Goal: Task Accomplishment & Management: Use online tool/utility

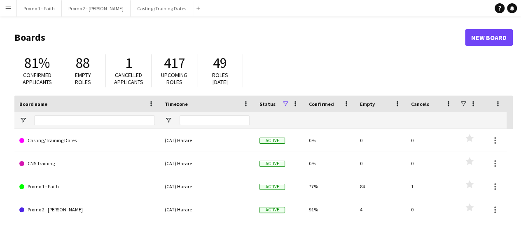
click at [8, 11] on app-icon "Menu" at bounding box center [8, 8] width 7 height 7
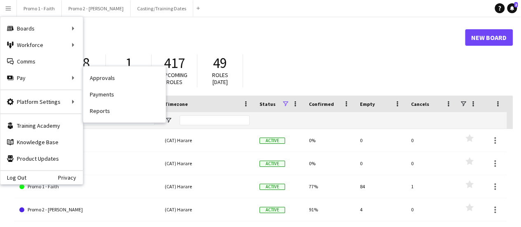
click at [99, 98] on link "Payments" at bounding box center [124, 94] width 82 height 16
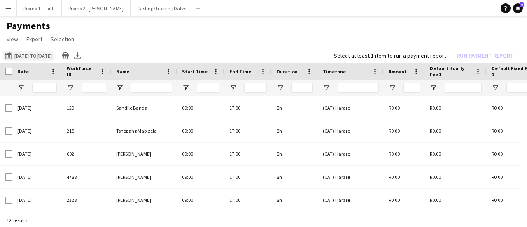
click at [29, 55] on button "[DATE] to [DATE] [DATE] to [DATE]" at bounding box center [28, 56] width 50 height 10
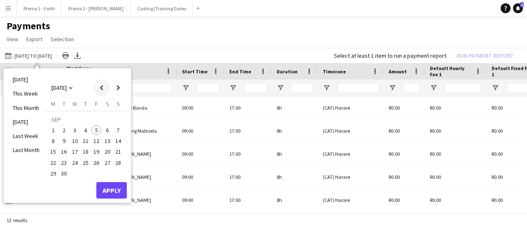
click at [102, 92] on span "Previous month" at bounding box center [101, 87] width 16 height 16
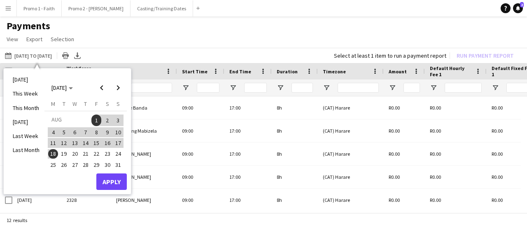
click at [93, 154] on span "22" at bounding box center [96, 154] width 10 height 10
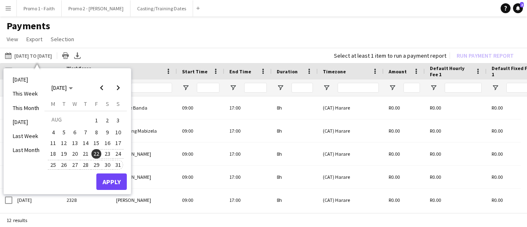
click at [118, 166] on span "31" at bounding box center [118, 165] width 10 height 10
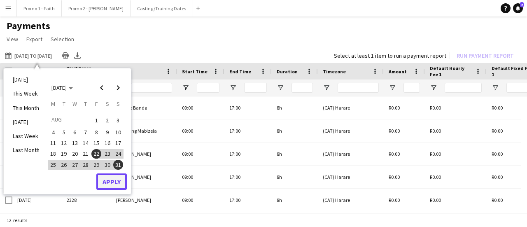
click at [108, 184] on button "Apply" at bounding box center [111, 181] width 30 height 16
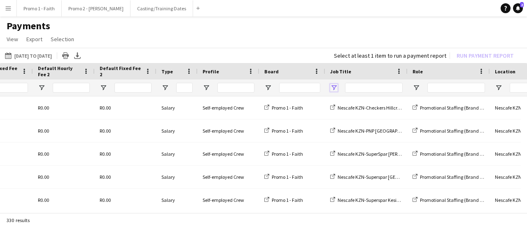
click at [334, 88] on span "Open Filter Menu" at bounding box center [333, 87] width 7 height 7
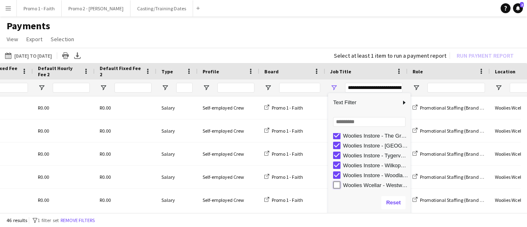
type input "**********"
click at [367, 30] on h1 "Payments" at bounding box center [263, 26] width 527 height 12
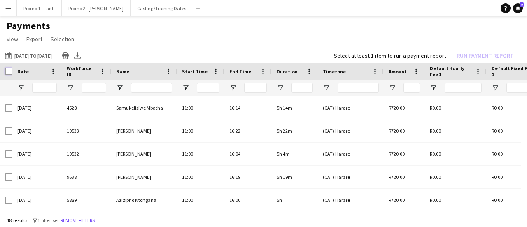
click at [8, 75] on div at bounding box center [6, 71] width 12 height 16
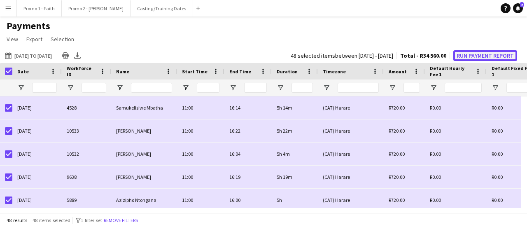
click at [484, 53] on button "Run Payment Report" at bounding box center [485, 55] width 64 height 11
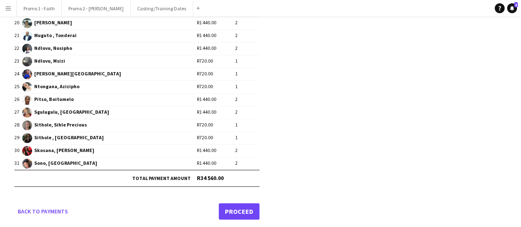
click at [243, 205] on link "Proceed" at bounding box center [238, 211] width 41 height 16
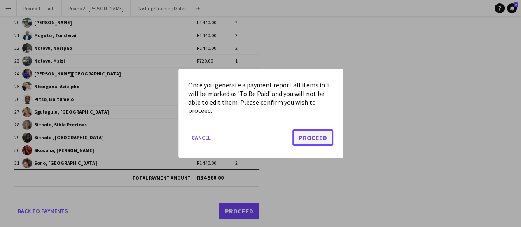
click at [317, 140] on button "Proceed" at bounding box center [312, 137] width 41 height 16
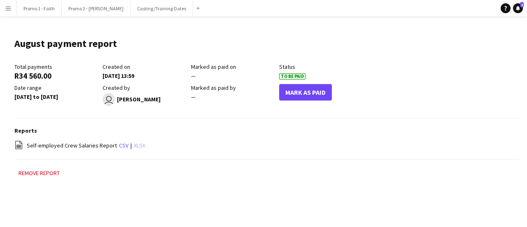
click at [140, 145] on link "xlsx" at bounding box center [140, 145] width 12 height 7
